Goal: Transaction & Acquisition: Purchase product/service

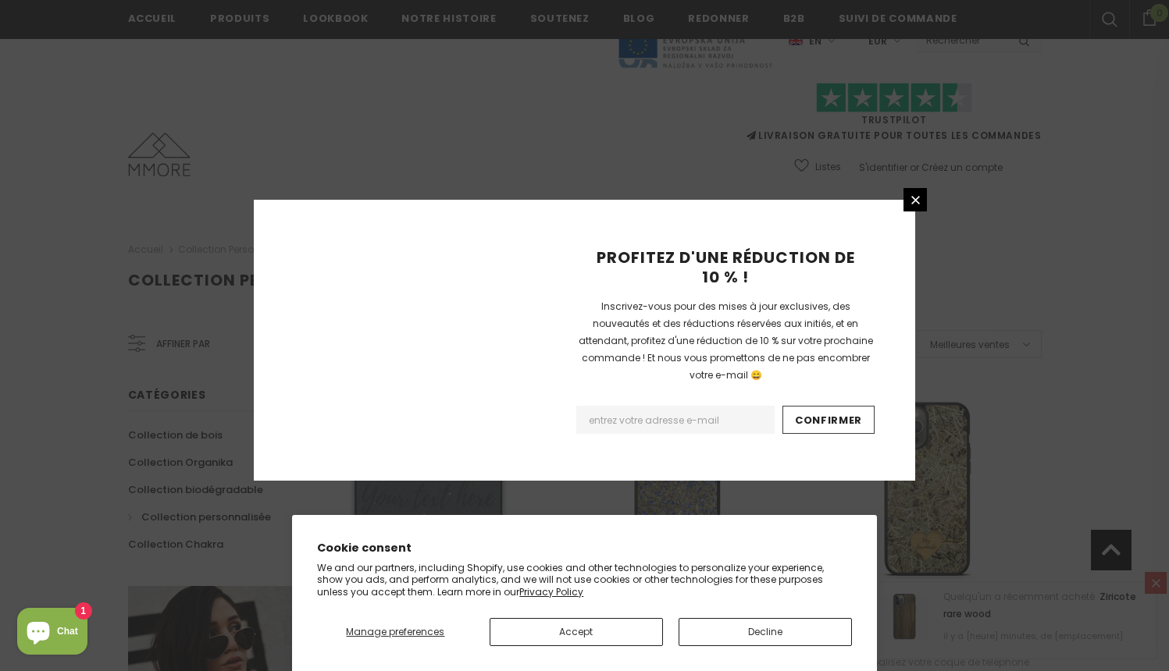
scroll to position [1796, 0]
